Goal: Transaction & Acquisition: Purchase product/service

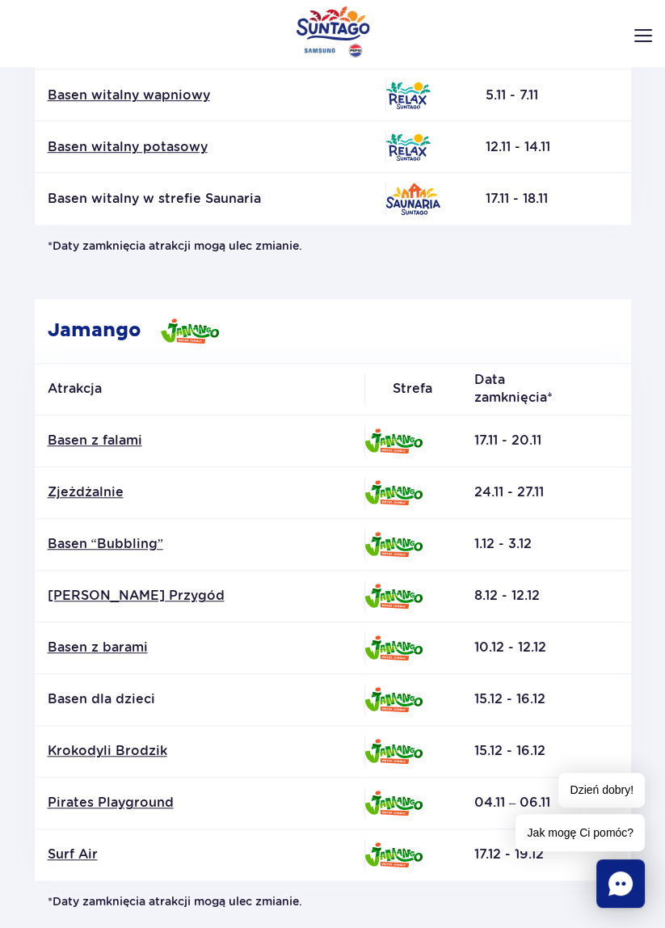
scroll to position [804, 0]
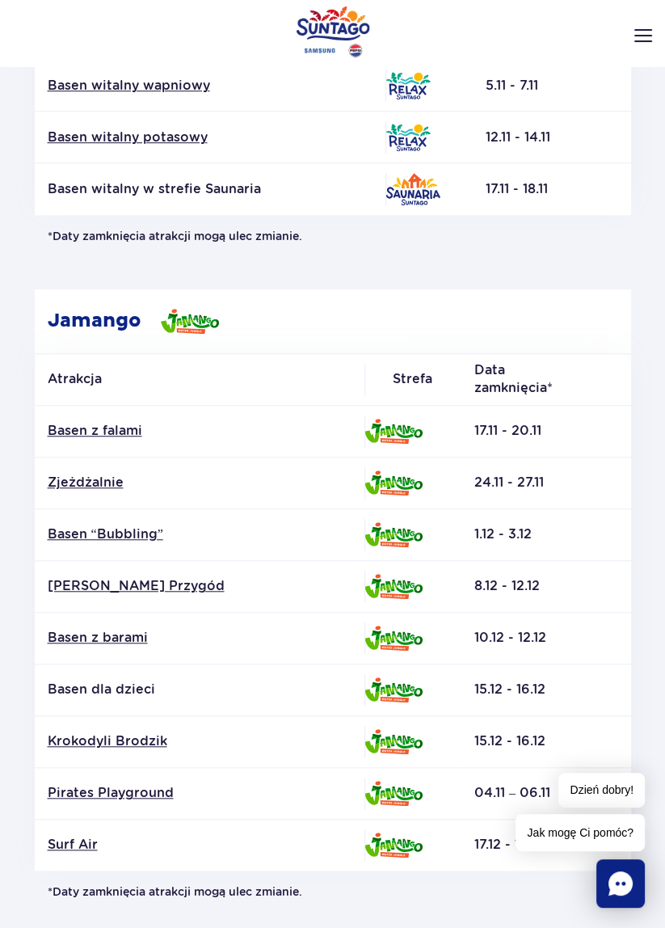
click at [576, 761] on td "15.12 - 16.12" at bounding box center [547, 741] width 170 height 52
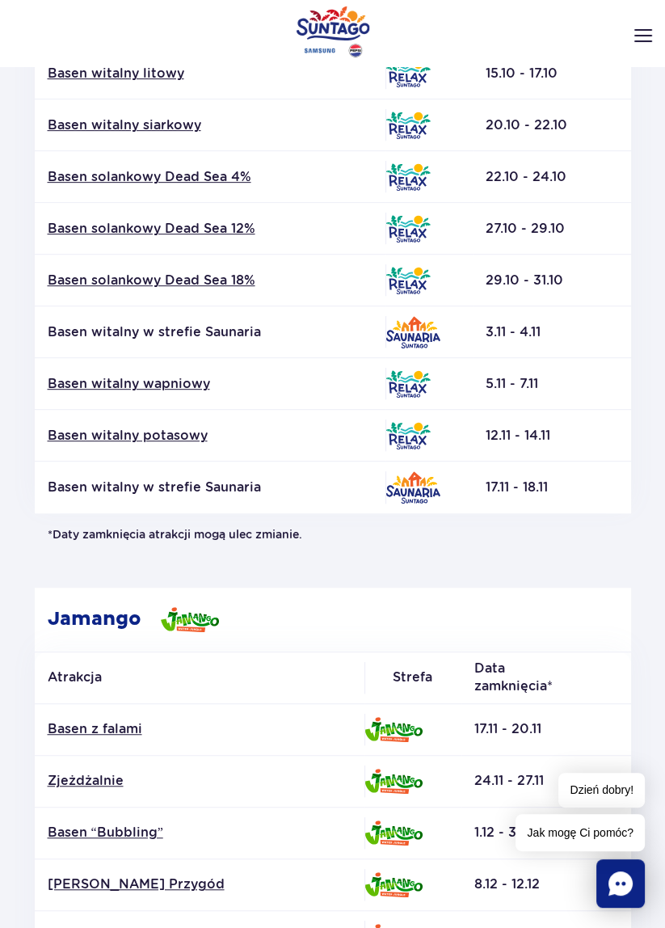
scroll to position [0, 0]
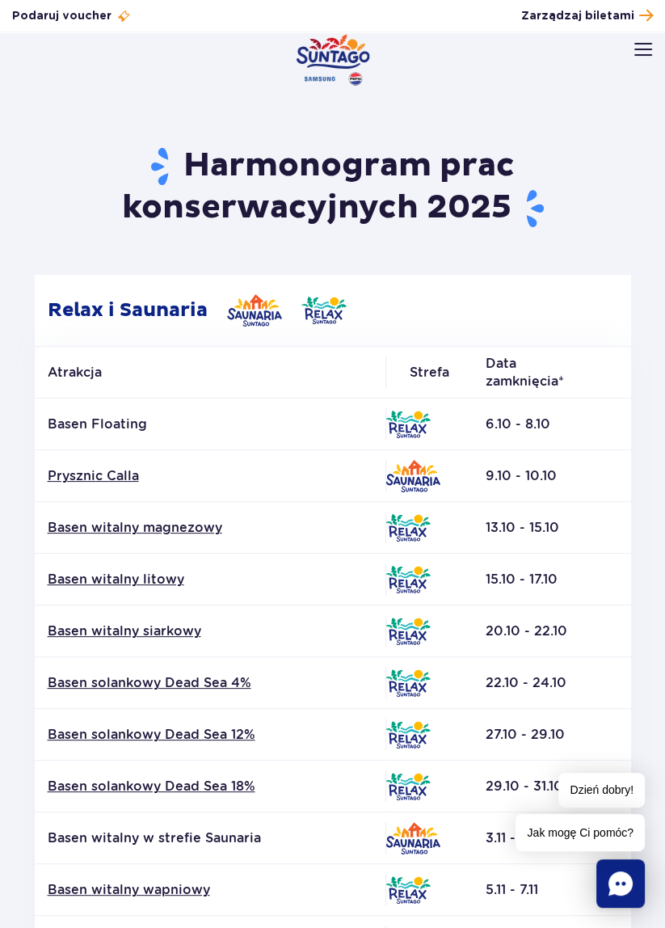
click at [314, 43] on img "Park of Poland" at bounding box center [333, 60] width 74 height 52
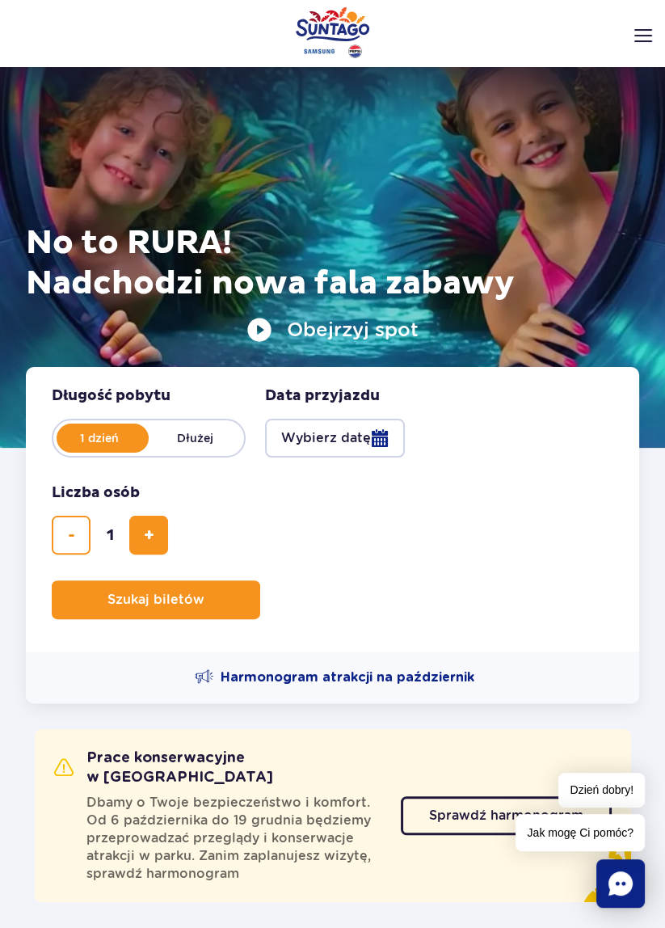
scroll to position [129, 0]
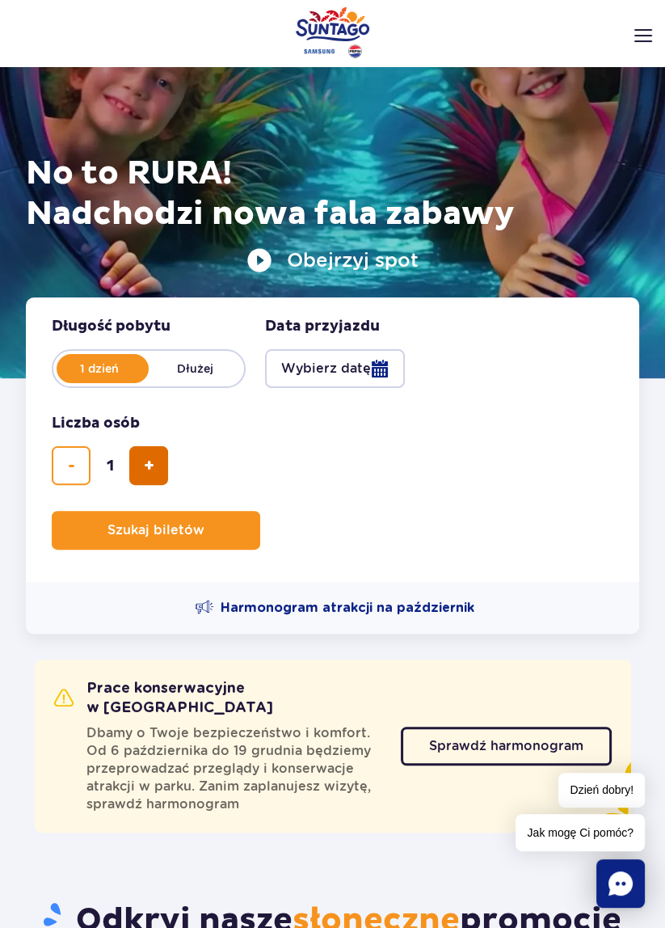
click at [144, 466] on span "dodaj bilet" at bounding box center [149, 466] width 11 height 0
type input "2"
click at [363, 369] on button "Wybierz datę" at bounding box center [335, 368] width 140 height 39
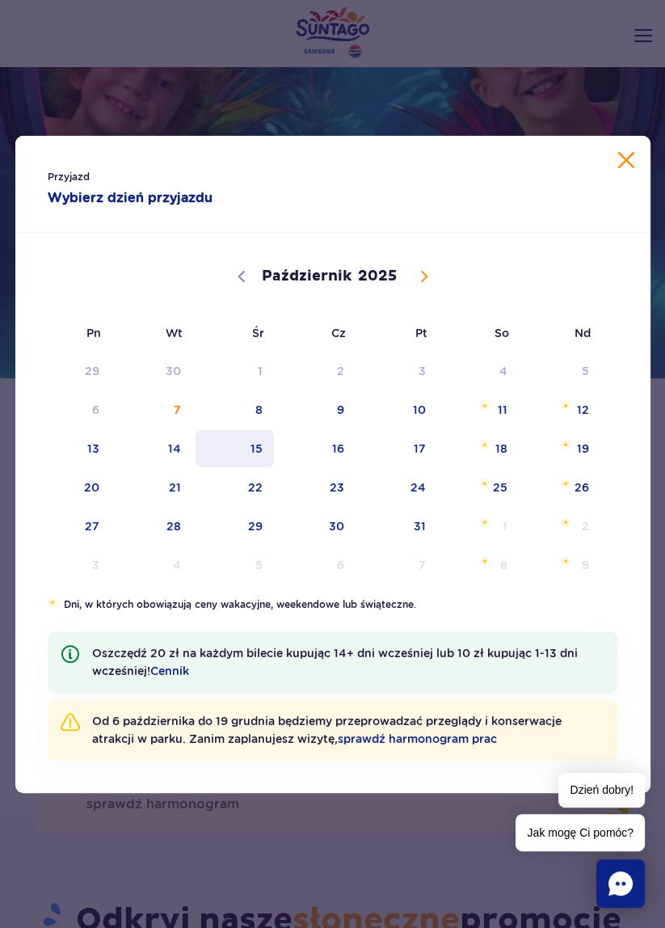
click at [250, 448] on span "15" at bounding box center [235, 448] width 82 height 37
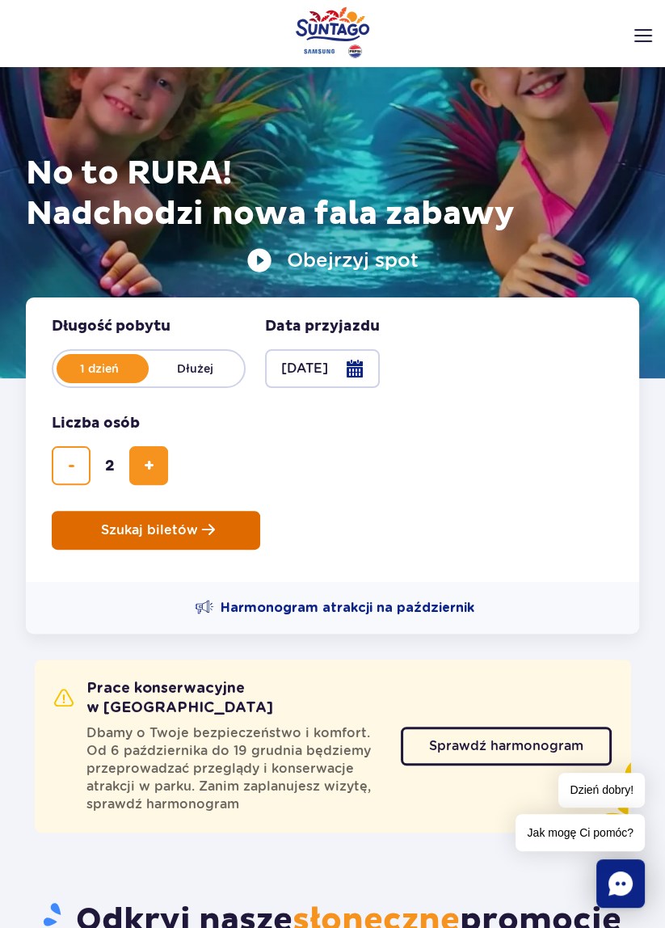
click at [224, 527] on button "Szukaj biletów" at bounding box center [156, 530] width 209 height 39
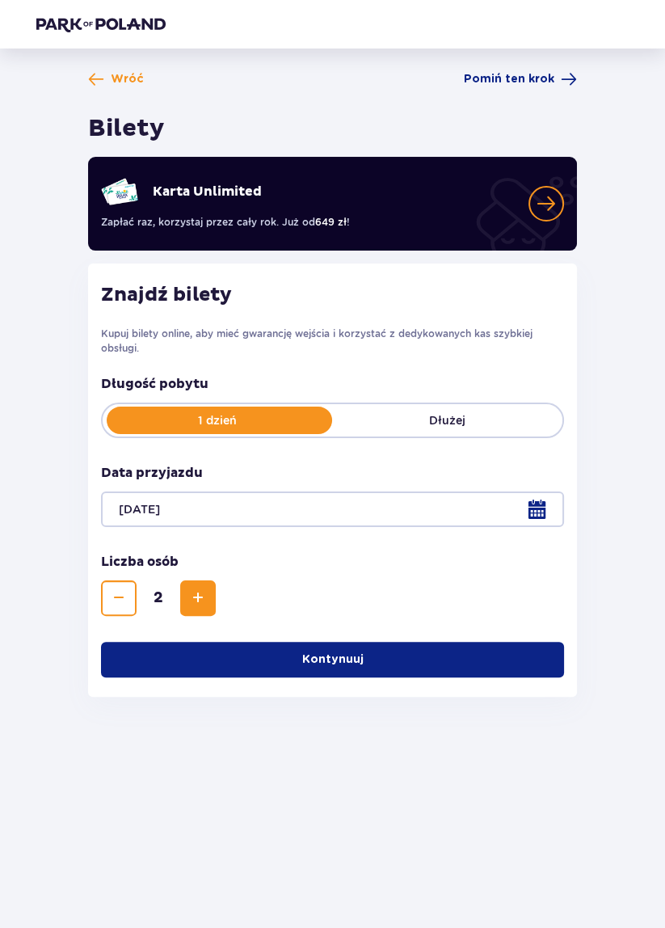
scroll to position [78, 0]
click at [475, 642] on button "Kontynuuj" at bounding box center [332, 660] width 462 height 36
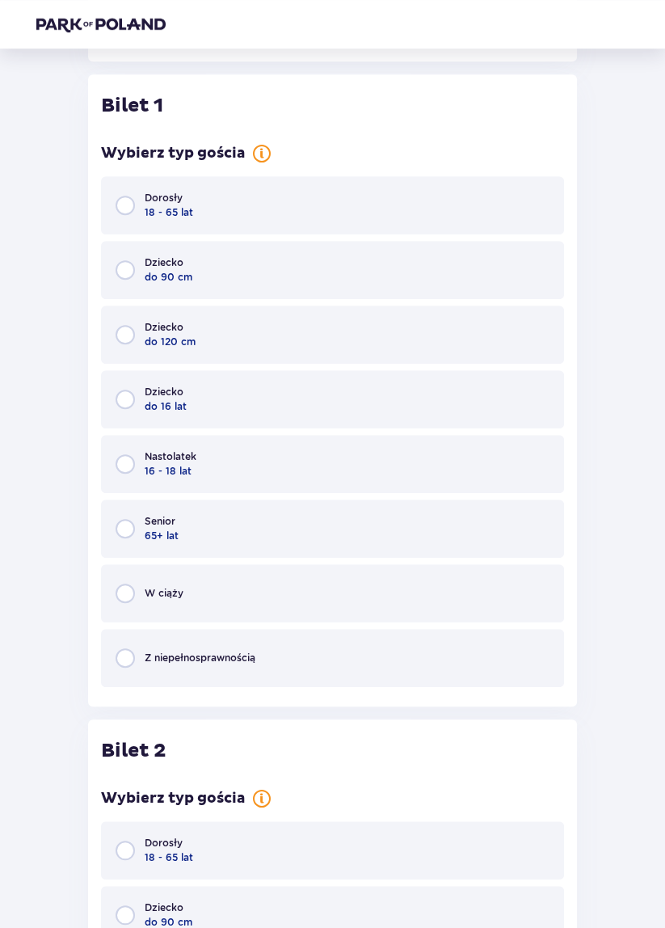
scroll to position [648, 0]
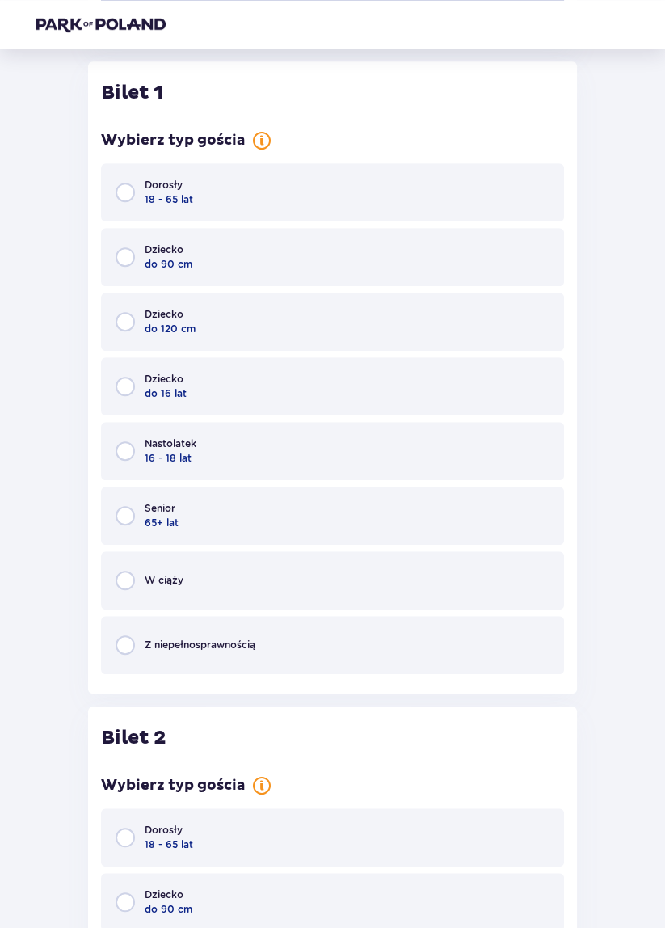
click at [225, 192] on div "Dorosły 18 - 65 lat" at bounding box center [332, 192] width 462 height 58
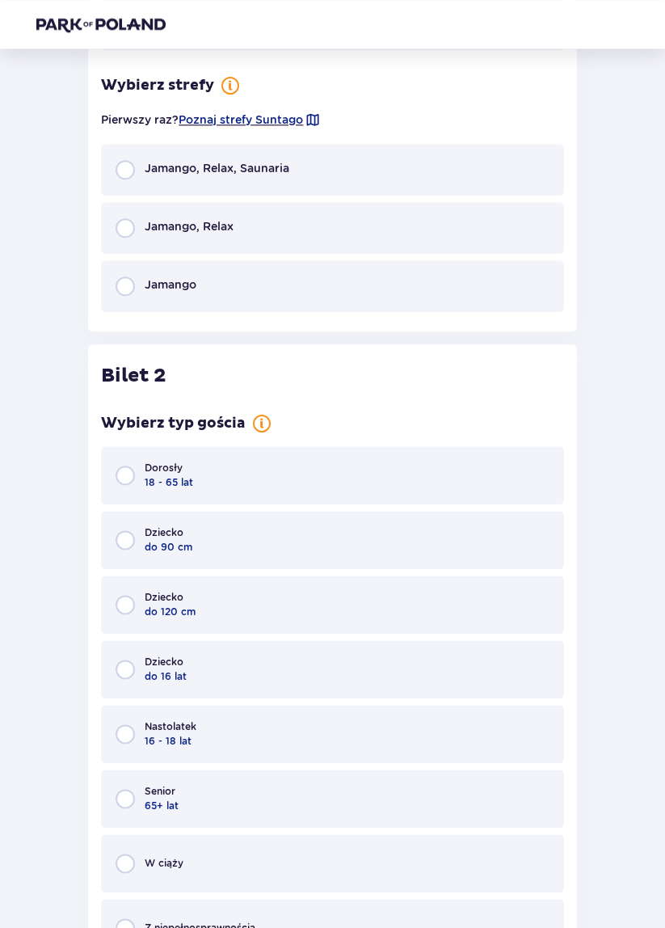
scroll to position [1287, 0]
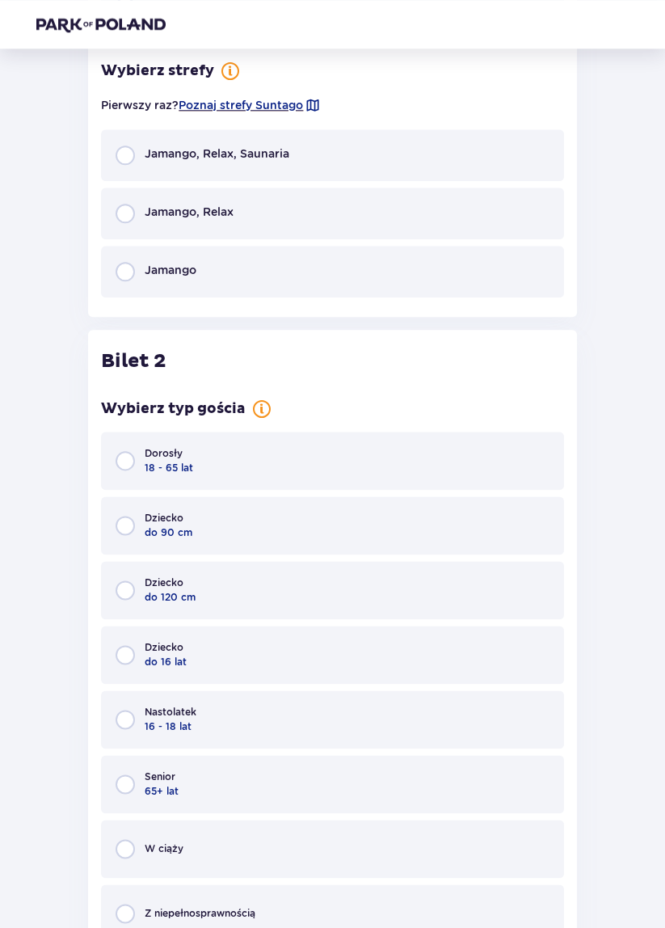
click at [299, 154] on div "Jamango, Relax, Saunaria" at bounding box center [332, 155] width 462 height 52
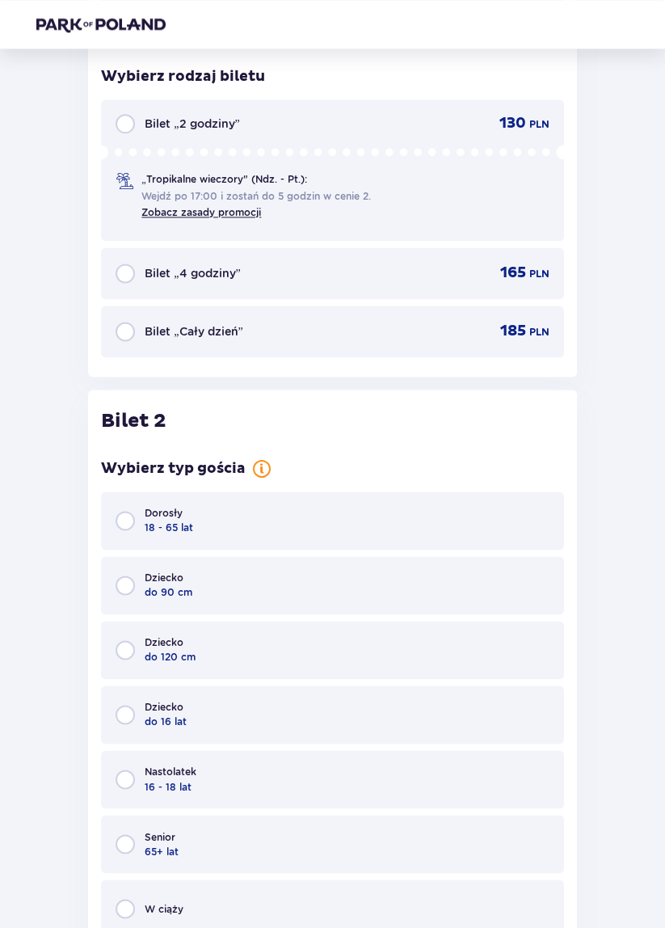
scroll to position [1549, 0]
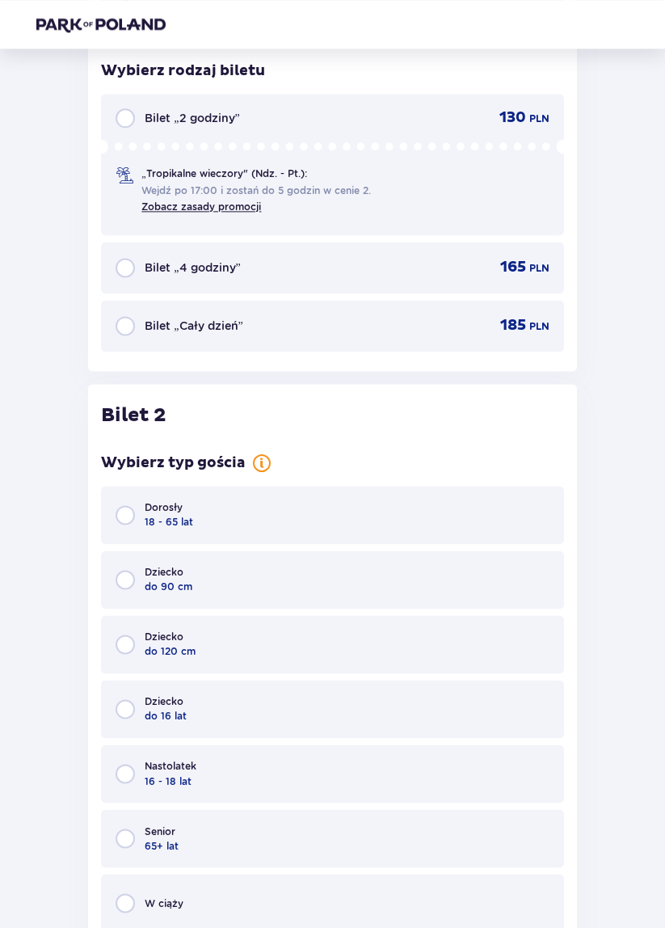
click at [340, 323] on div "Bilet „Cały dzień” 185 PLN" at bounding box center [332, 325] width 433 height 19
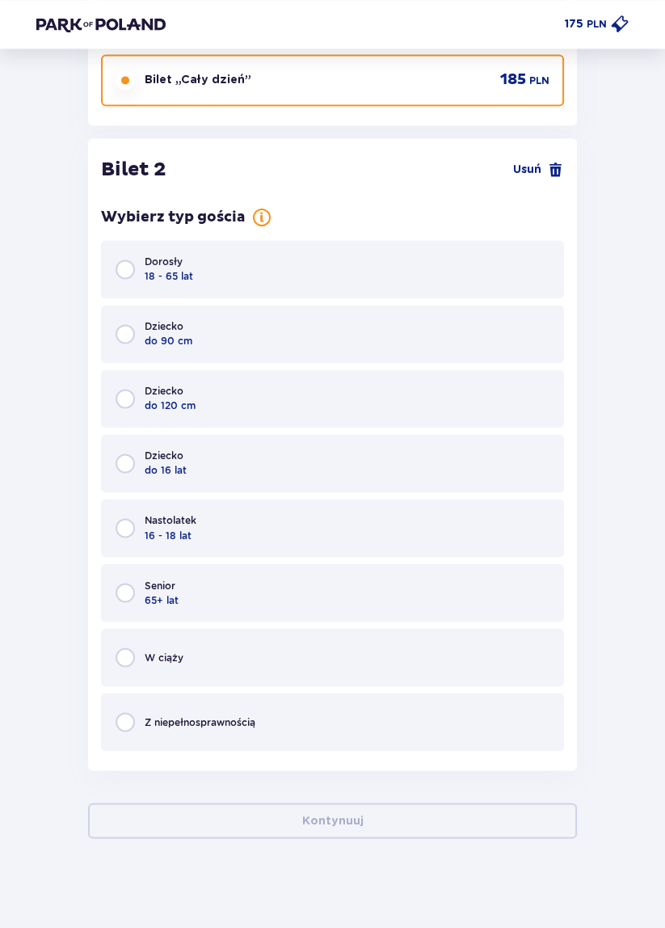
scroll to position [1800, 0]
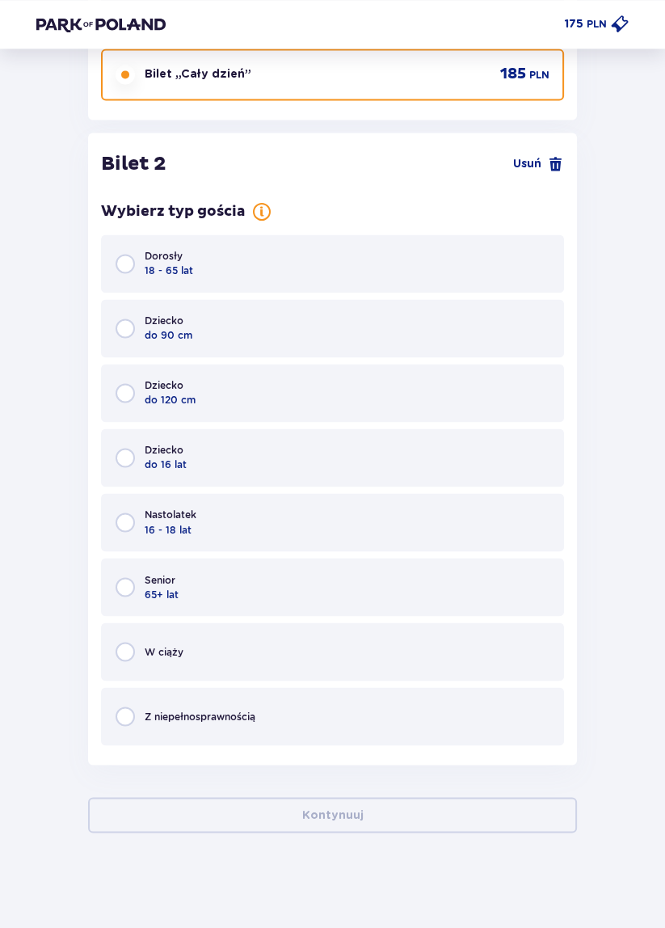
click at [268, 263] on div "Dorosły 18 - 65 lat" at bounding box center [332, 263] width 462 height 58
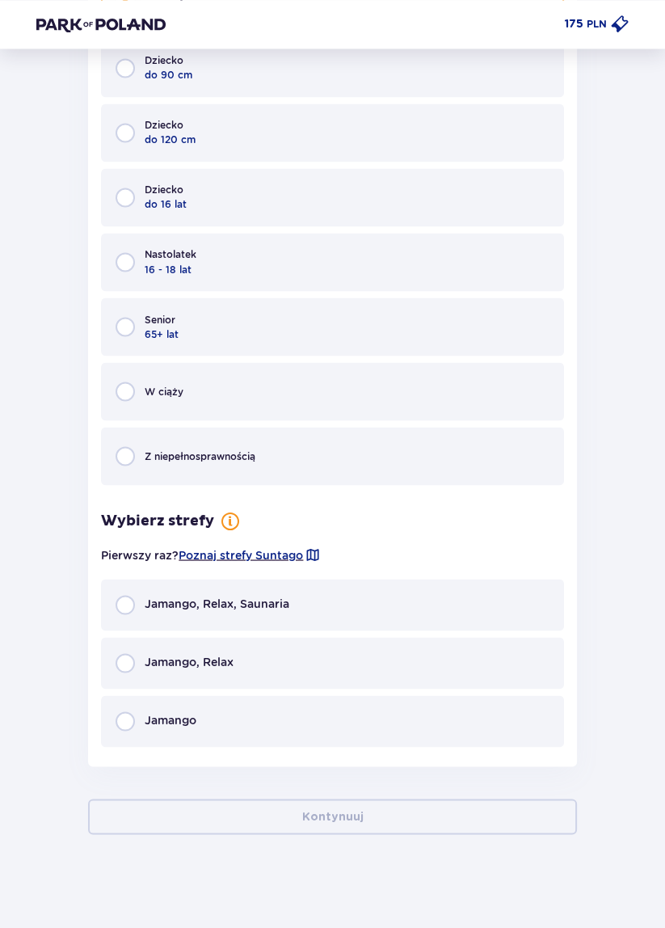
scroll to position [2062, 0]
click at [330, 665] on div "Jamango, Relax" at bounding box center [332, 661] width 462 height 52
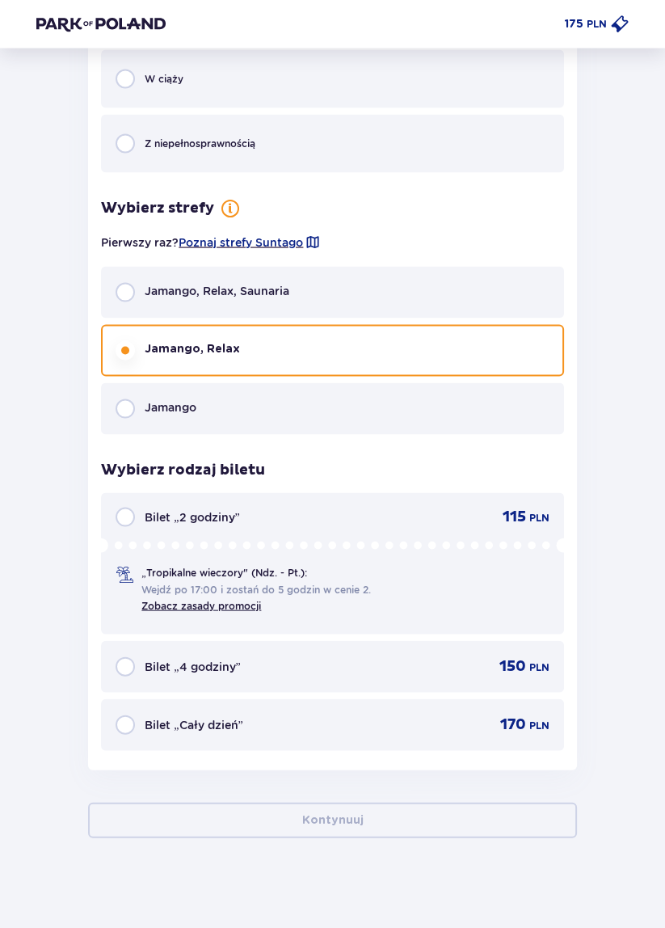
scroll to position [2377, 0]
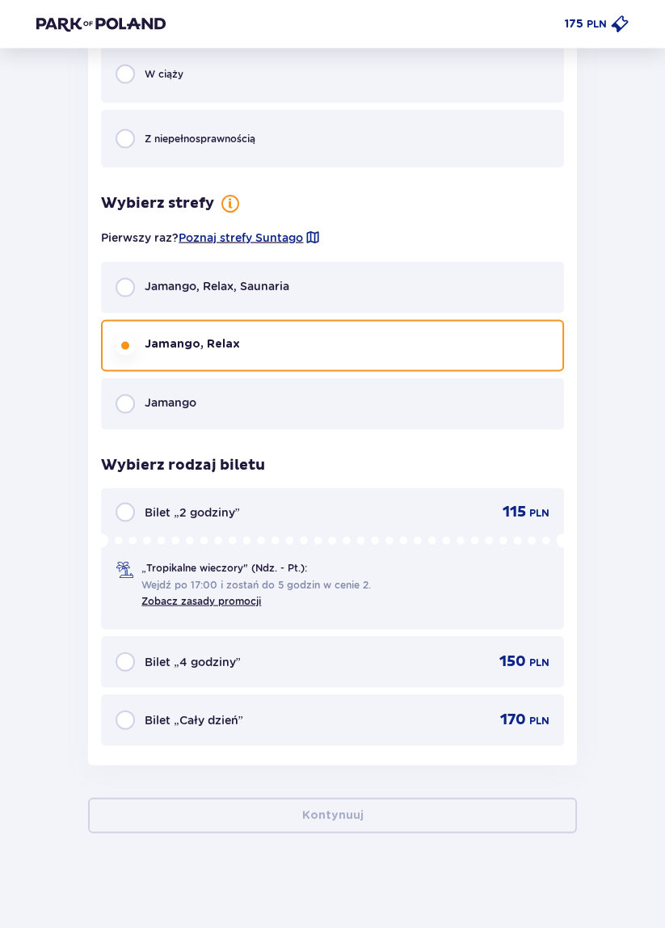
click at [411, 719] on div "Bilet „Cały dzień” 170 PLN" at bounding box center [332, 720] width 433 height 19
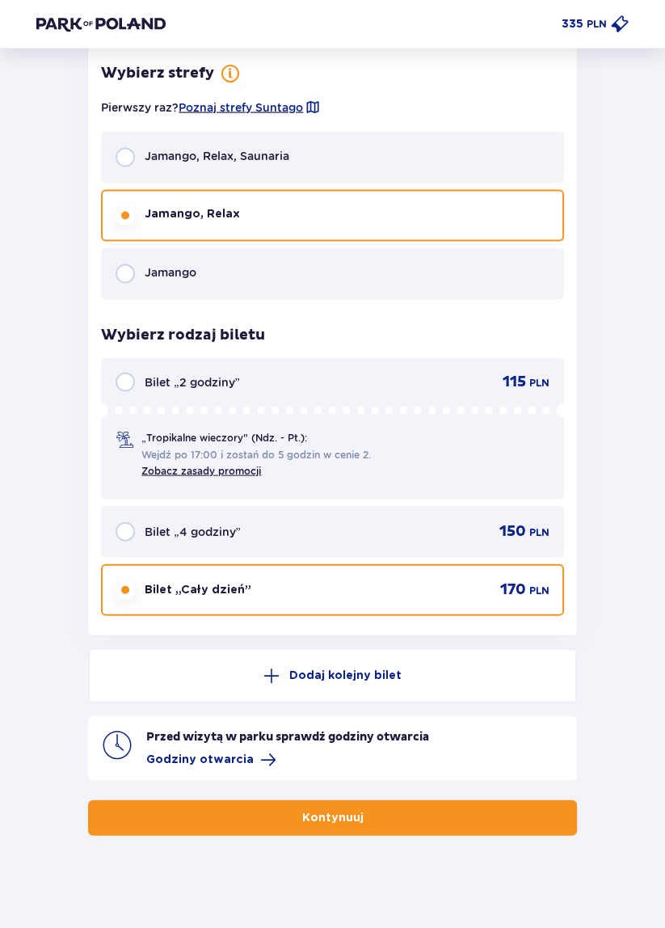
scroll to position [2509, 0]
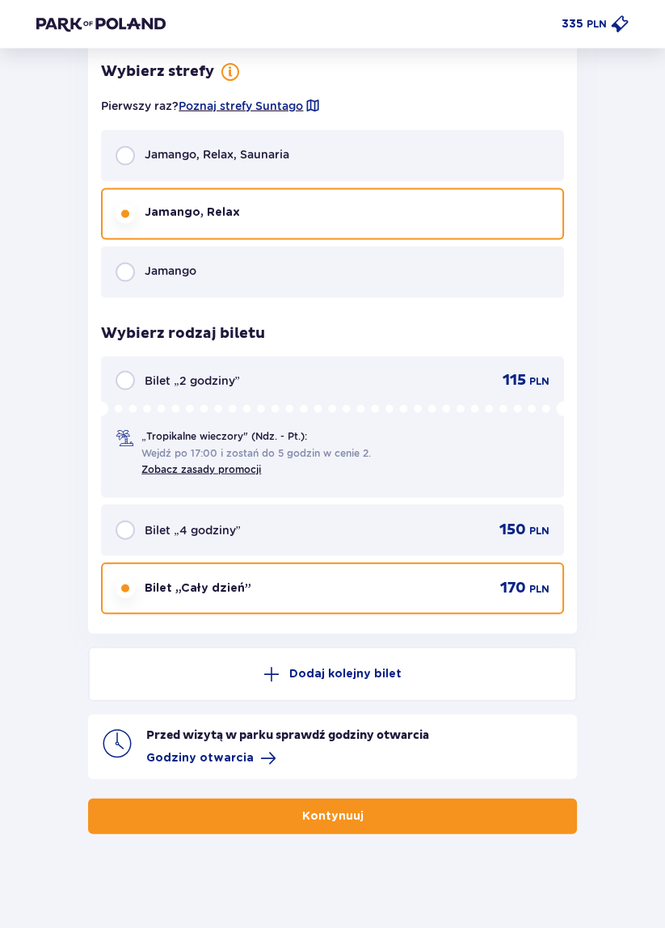
click at [437, 815] on button "Kontynuuj" at bounding box center [332, 817] width 488 height 36
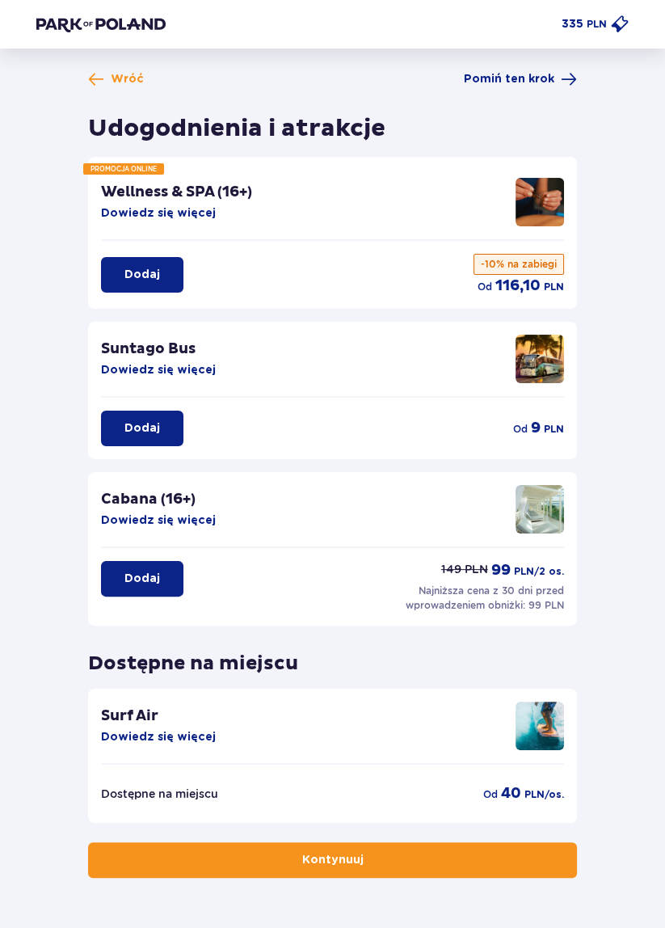
click at [422, 860] on button "Kontynuuj" at bounding box center [332, 860] width 488 height 36
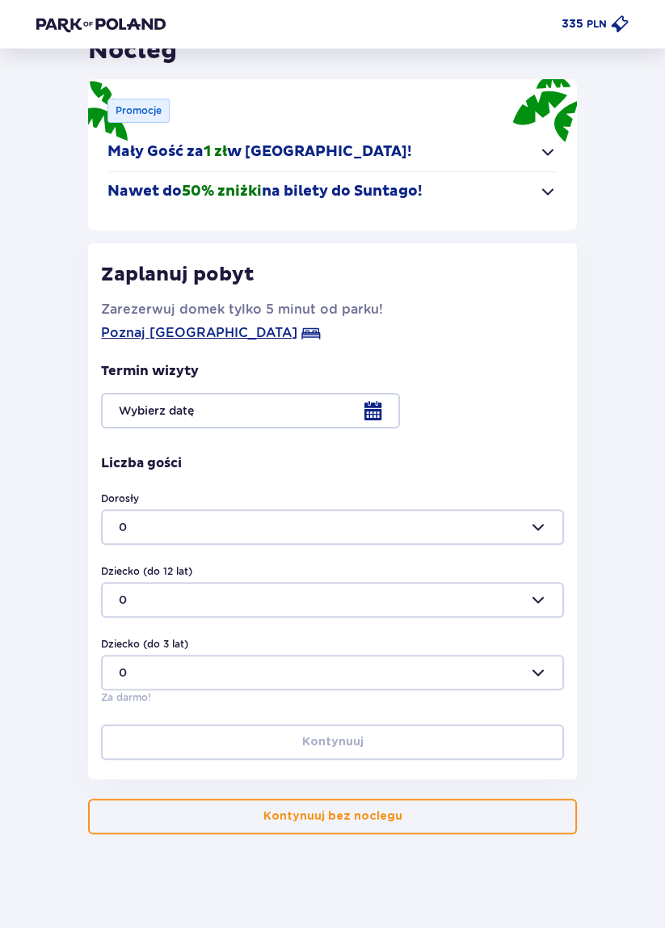
scroll to position [79, 0]
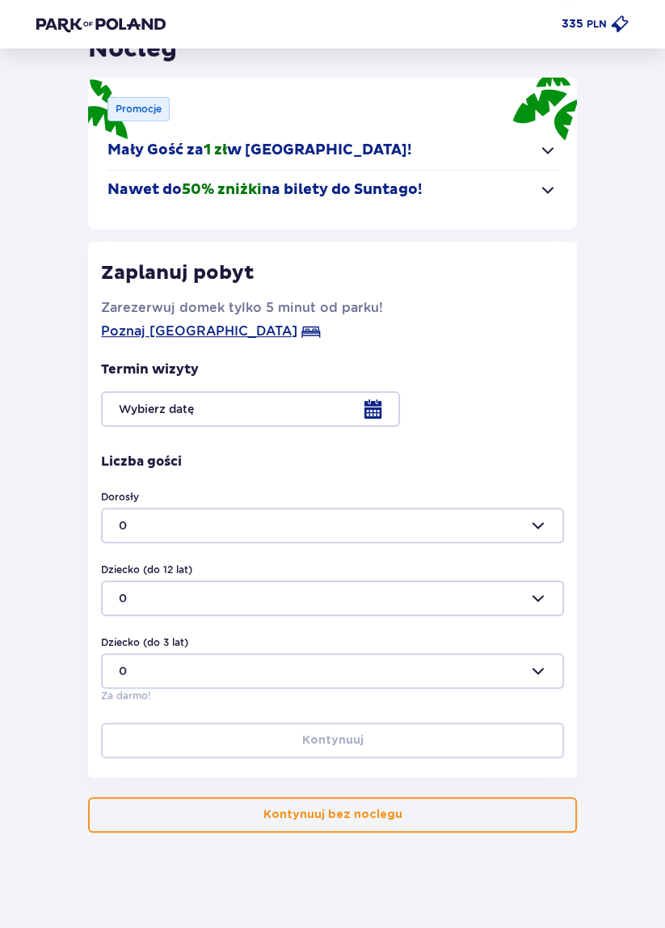
click at [462, 811] on button "Kontynuuj bez noclegu" at bounding box center [332, 815] width 488 height 36
